Goal: Find specific page/section: Find specific page/section

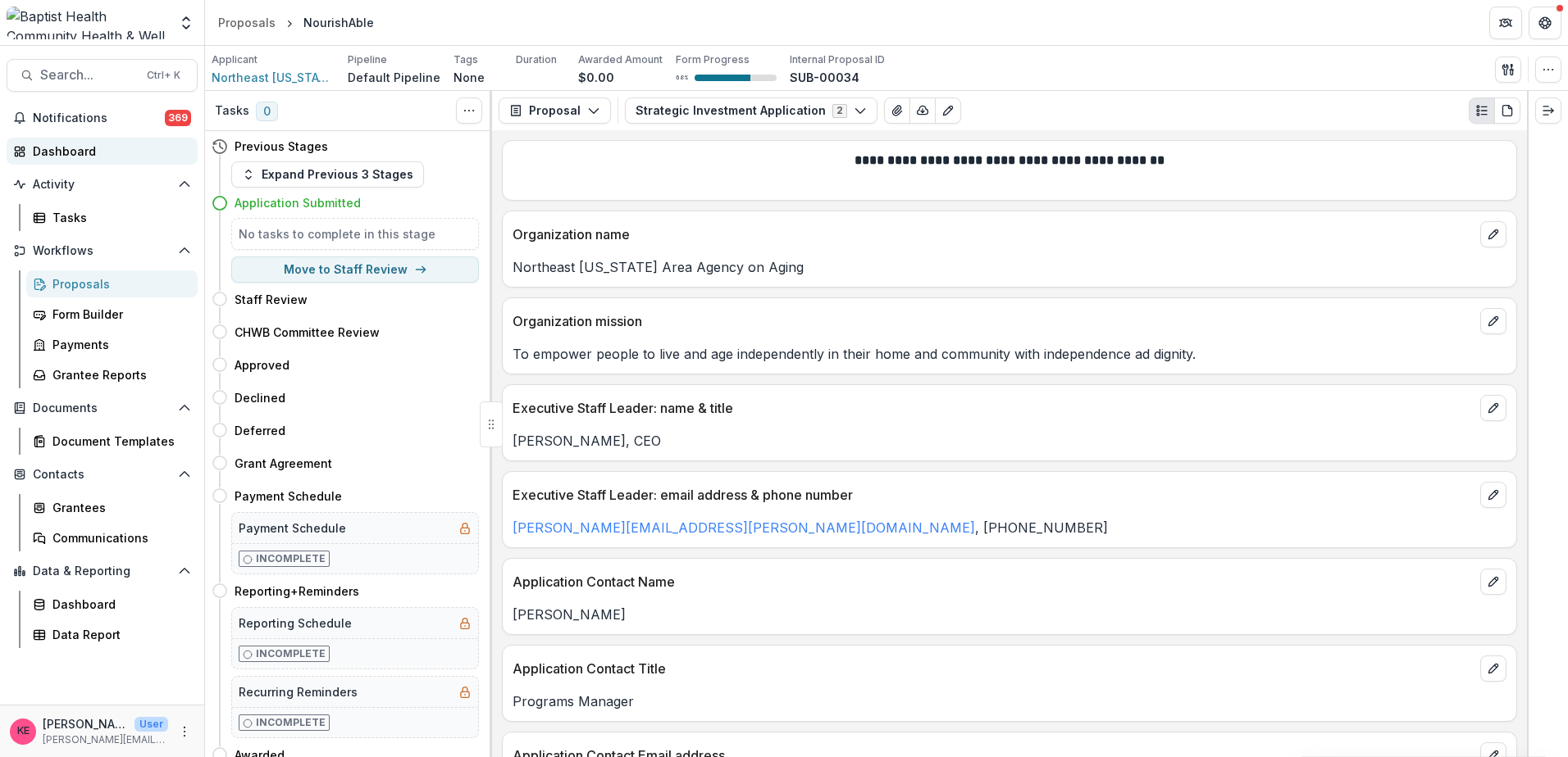
click at [81, 156] on div "Dashboard" at bounding box center [109, 151] width 152 height 17
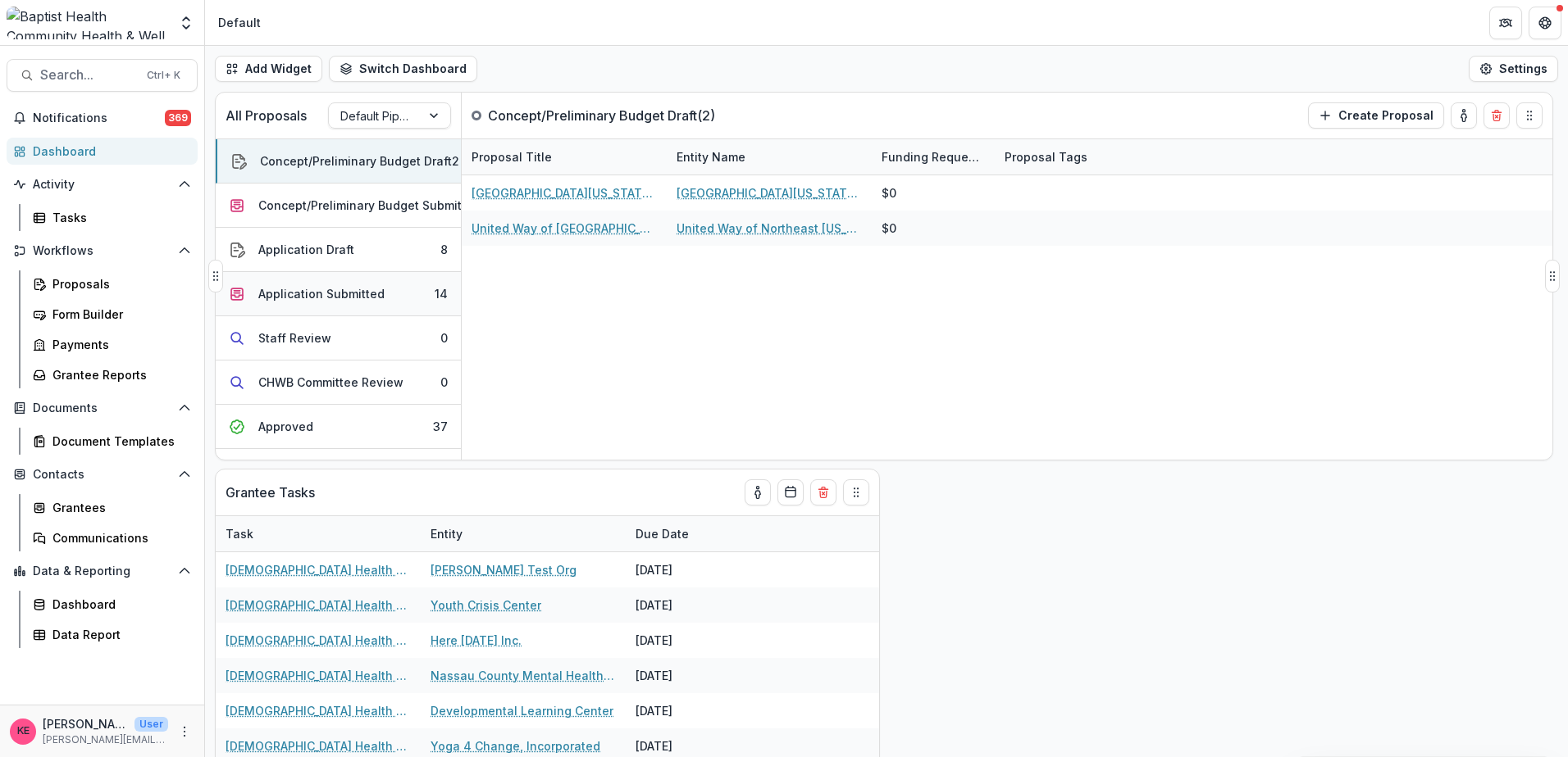
click at [291, 292] on div "Application Submitted" at bounding box center [321, 293] width 126 height 17
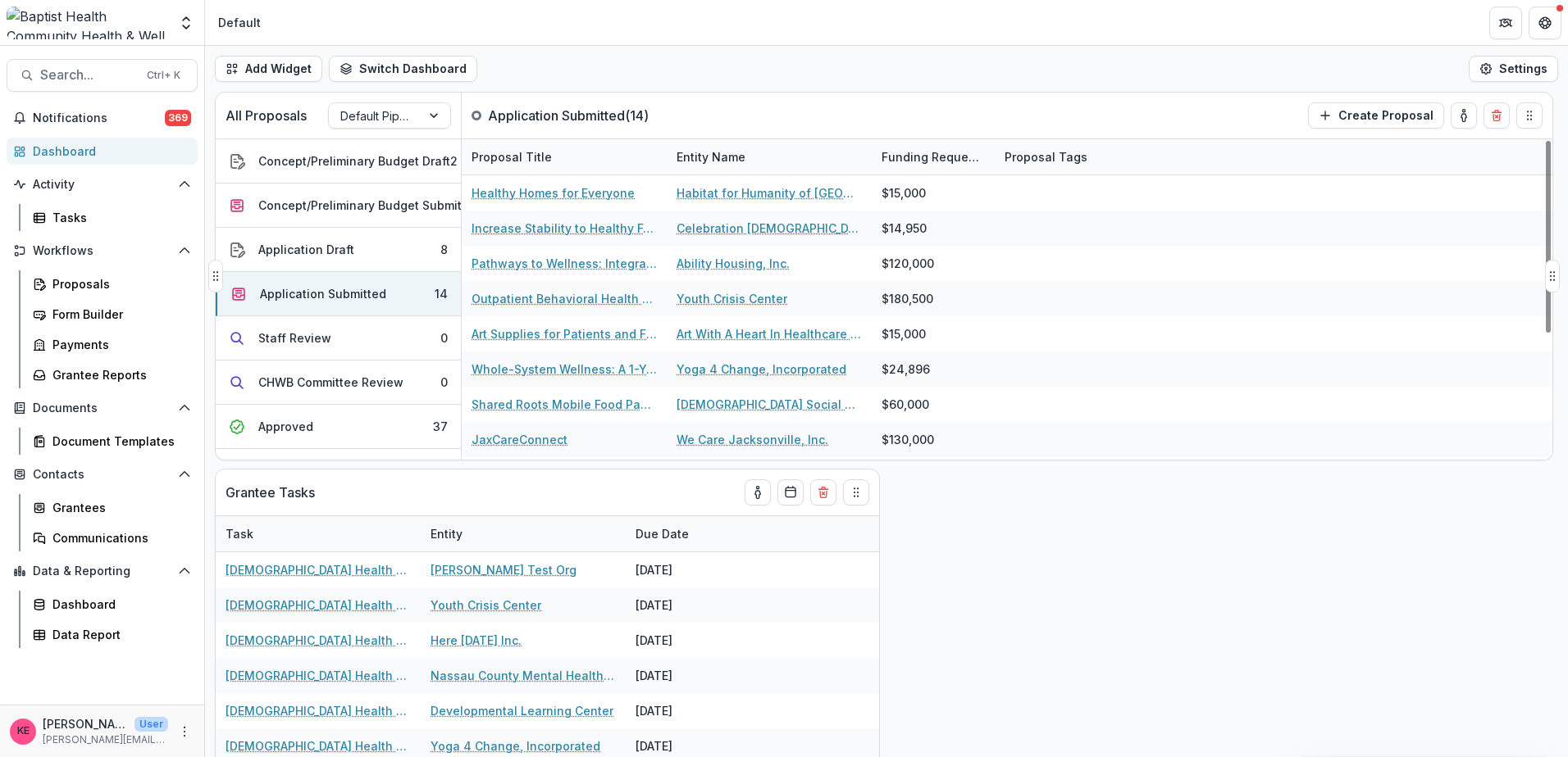
click at [728, 155] on div "Entity Name" at bounding box center [711, 157] width 88 height 17
click at [728, 224] on span "Sort Ascending" at bounding box center [742, 228] width 86 height 14
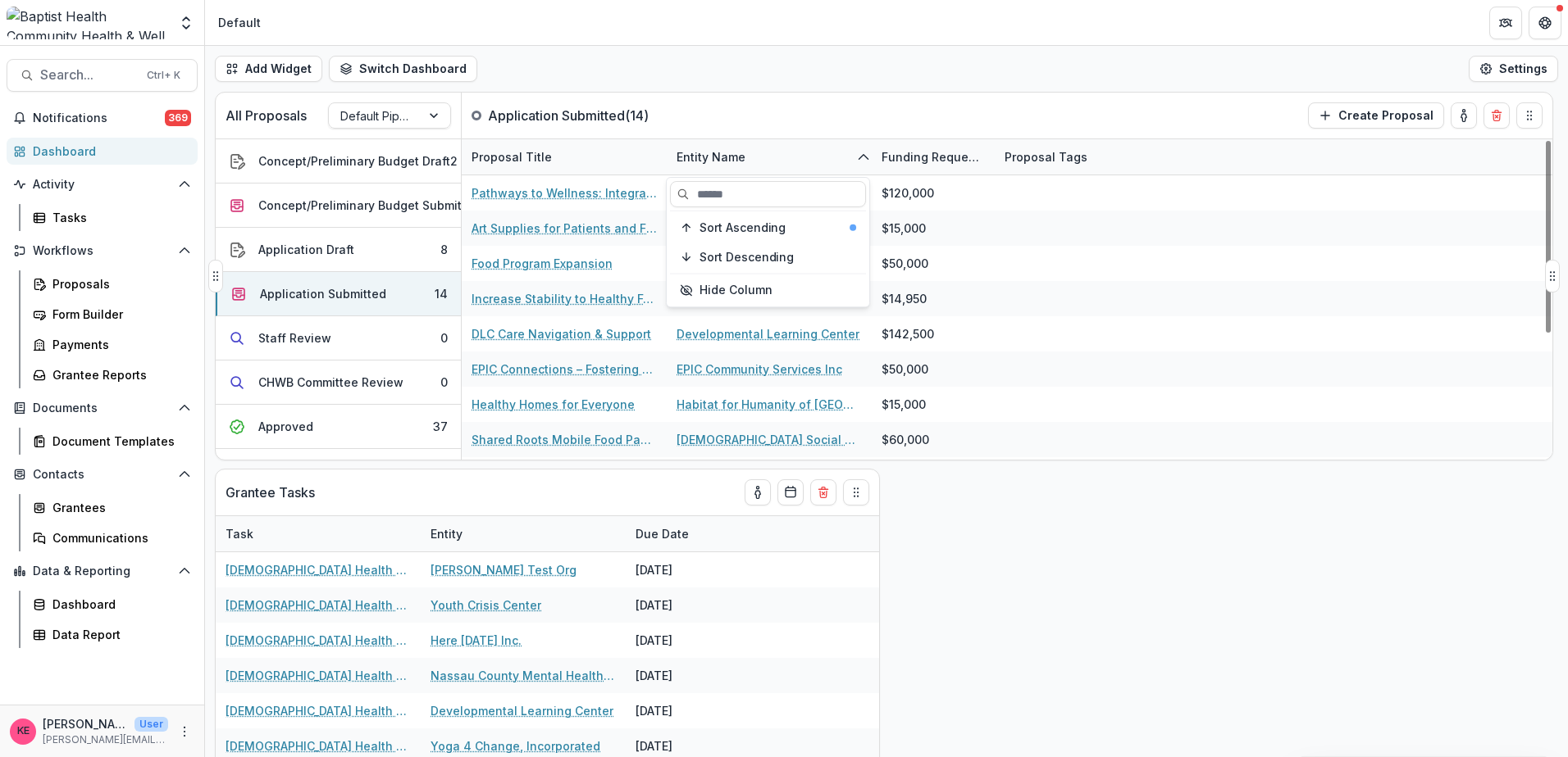
click at [817, 102] on div "All Proposals Default Pipeline Application Submitted ( 14 ) Create Proposal" at bounding box center [850, 116] width 1268 height 46
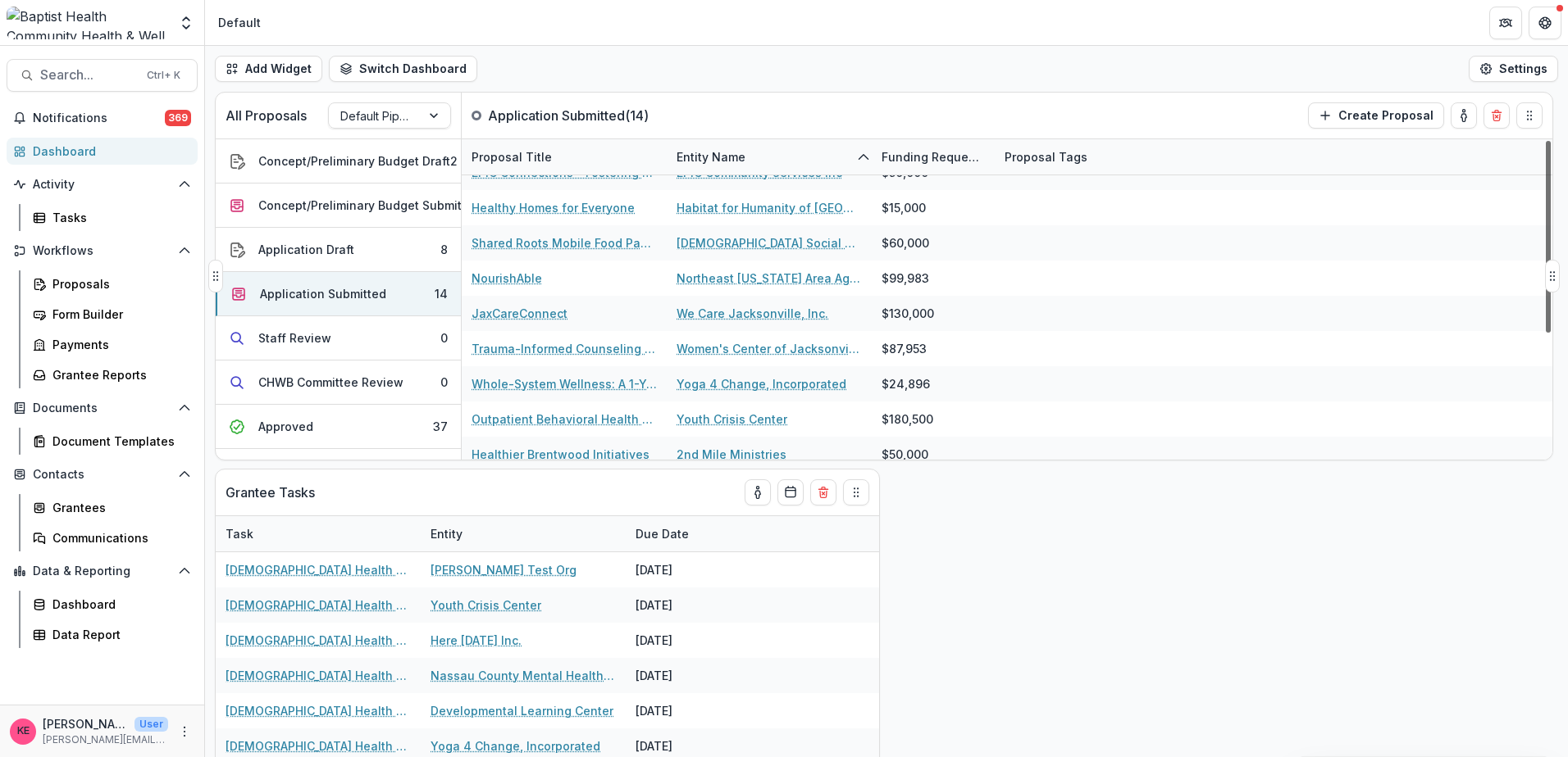
scroll to position [199, 0]
drag, startPoint x: 1548, startPoint y: 221, endPoint x: 1528, endPoint y: 340, distance: 120.7
click at [1546, 332] on div at bounding box center [1548, 237] width 5 height 192
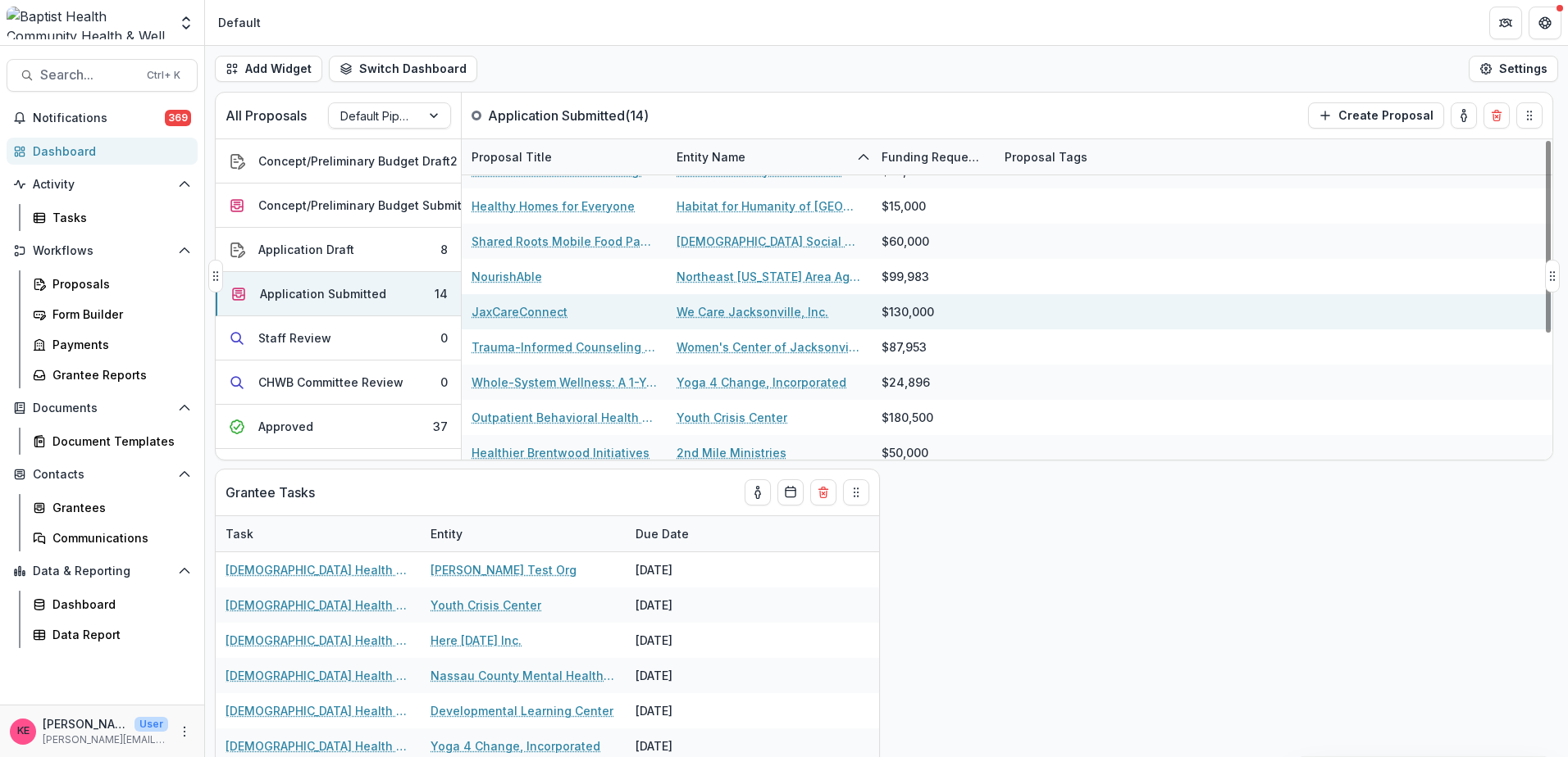
click at [530, 309] on link "JaxCareConnect" at bounding box center [519, 312] width 96 height 17
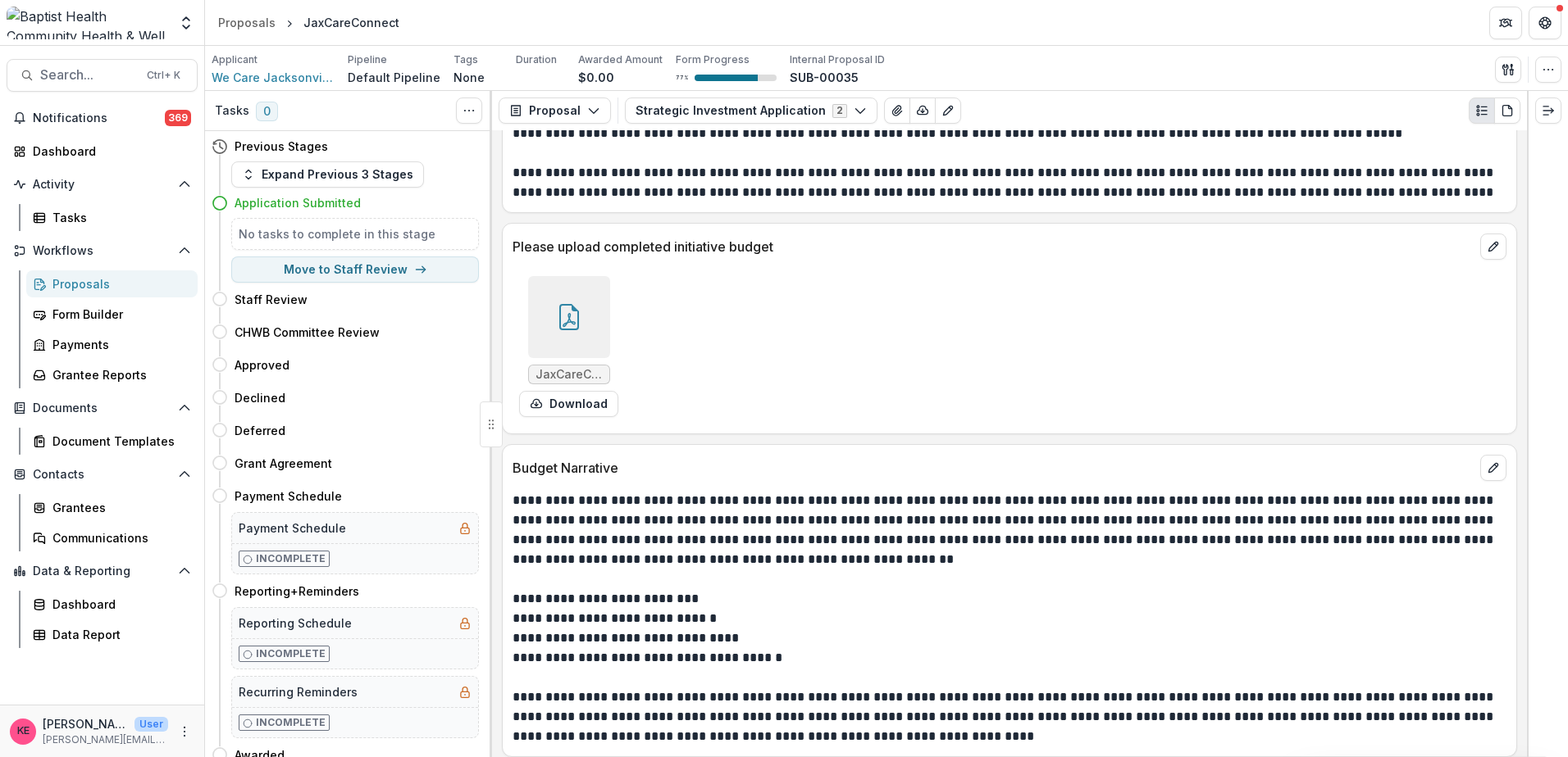
scroll to position [8115, 0]
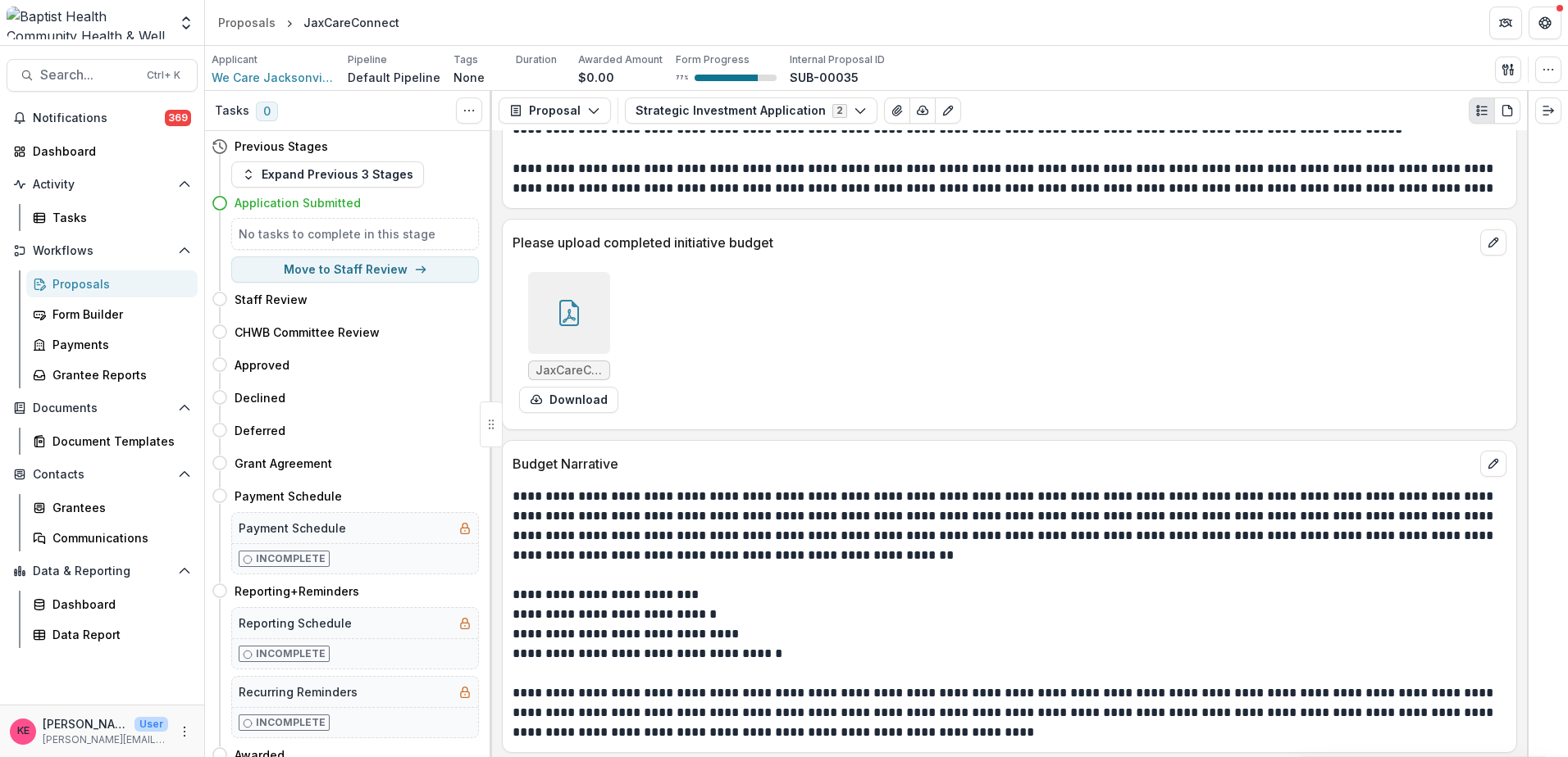
click at [573, 303] on icon at bounding box center [569, 313] width 27 height 27
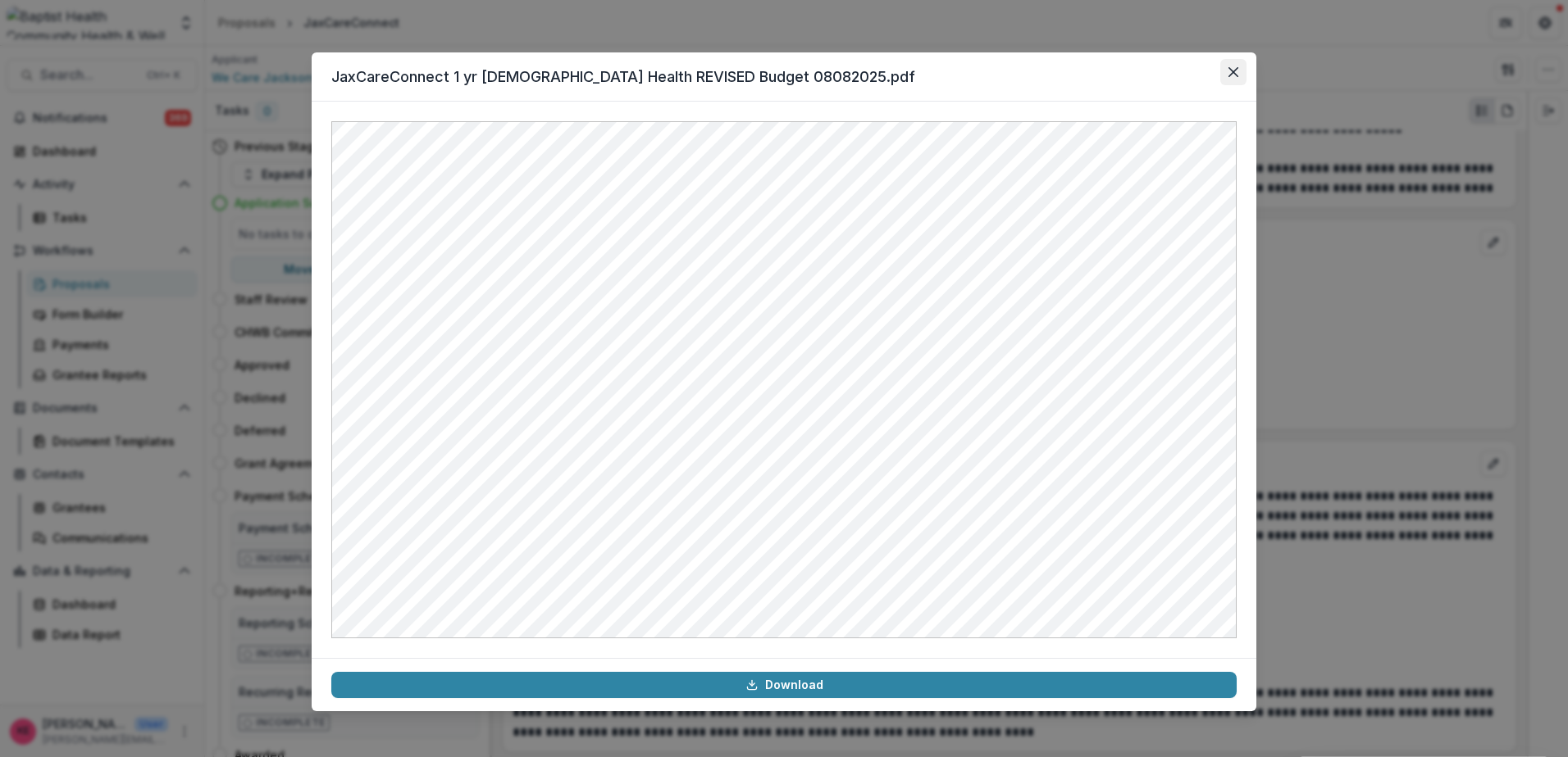
click at [1233, 72] on icon "Close" at bounding box center [1233, 72] width 10 height 9
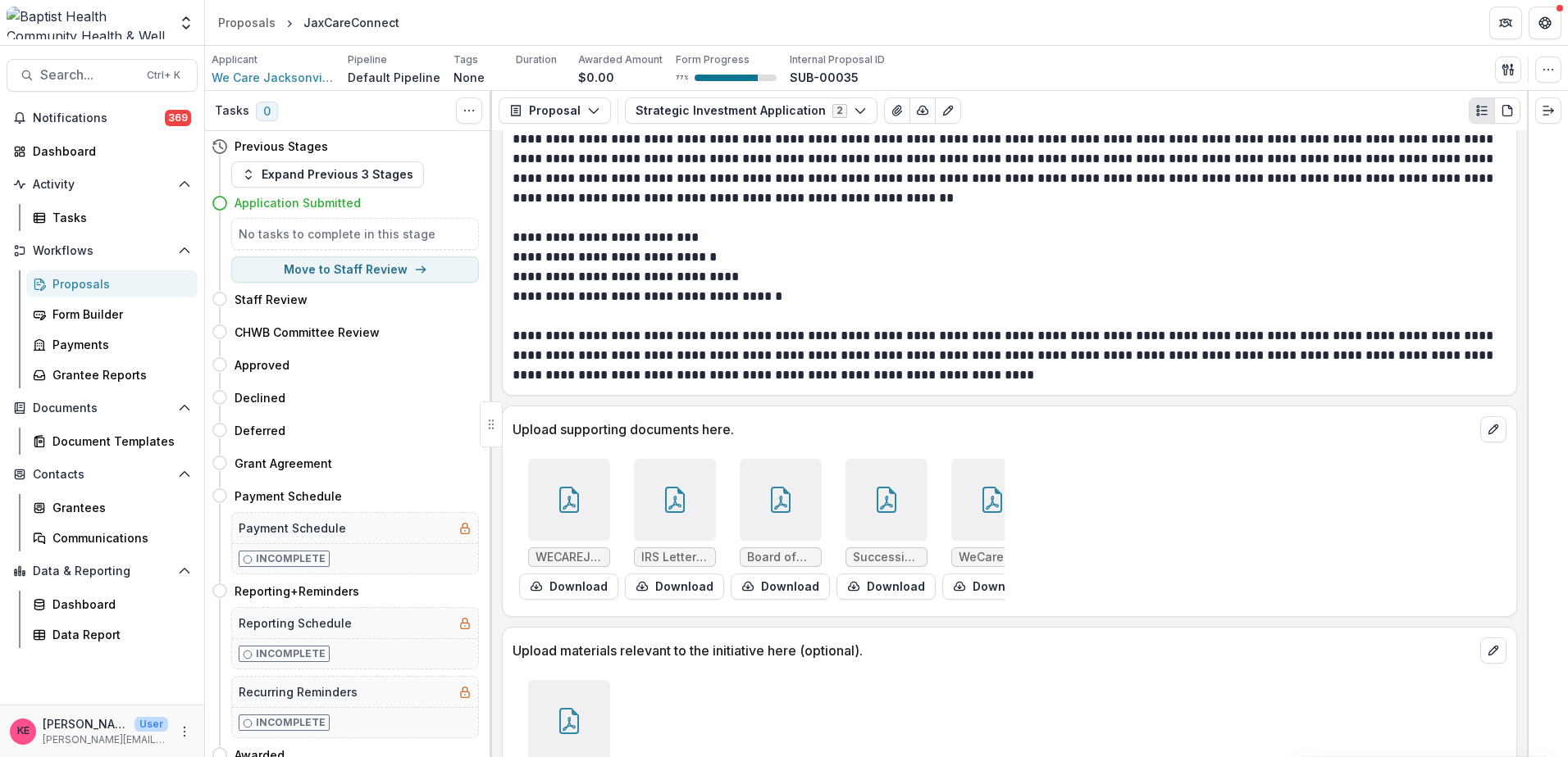
scroll to position [8526, 0]
